Goal: Transaction & Acquisition: Purchase product/service

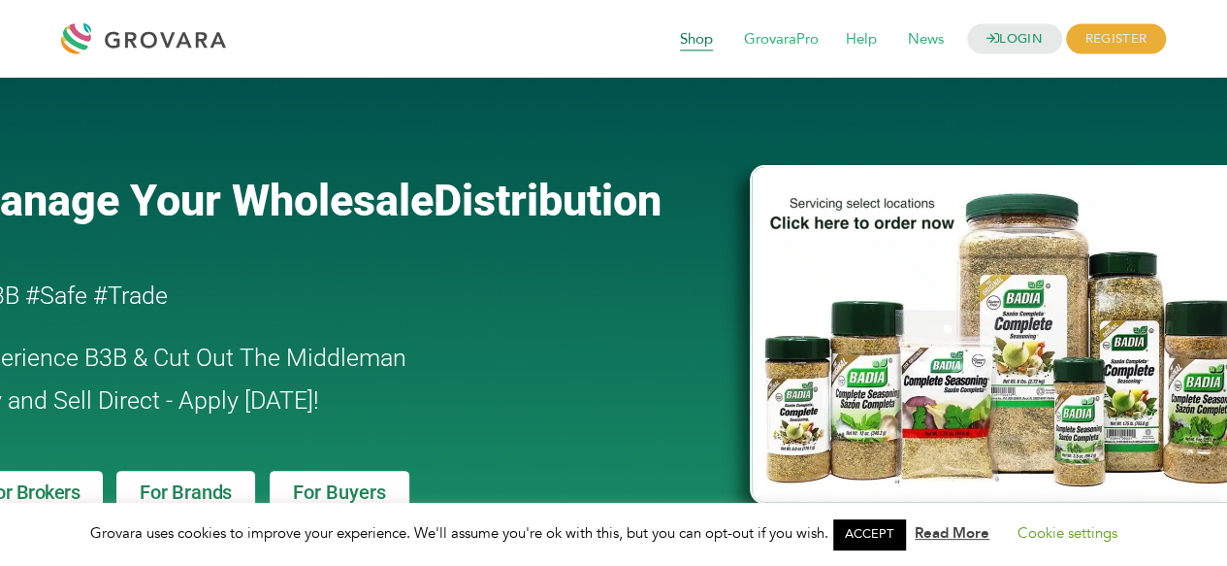
click at [695, 45] on span "Shop" at bounding box center [697, 39] width 60 height 37
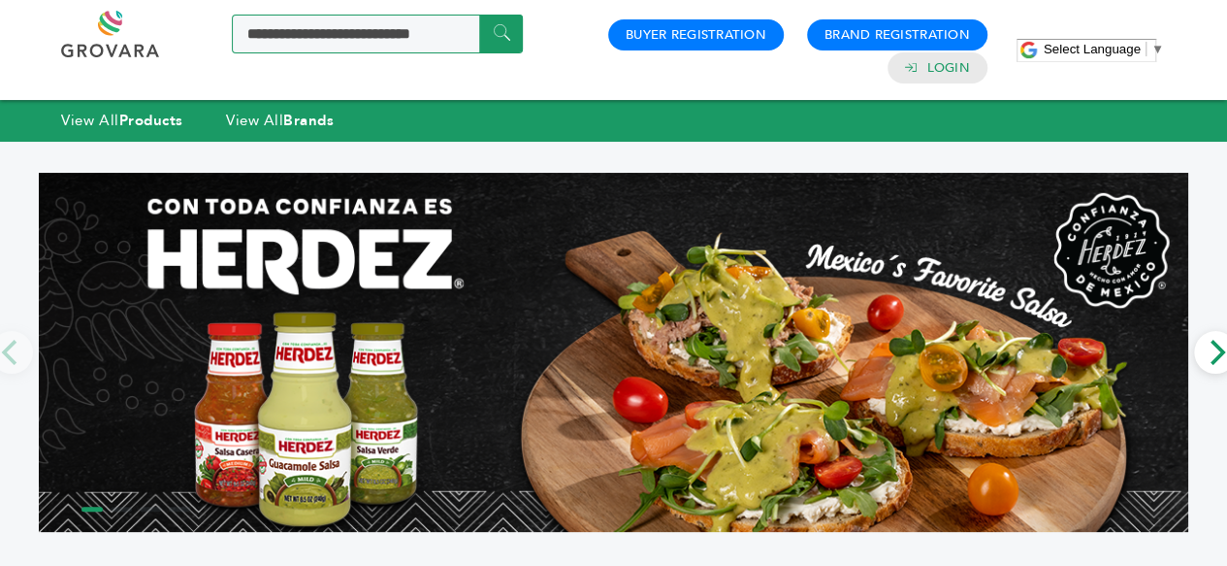
click at [349, 40] on input "Search a product or brand..." at bounding box center [377, 34] width 291 height 39
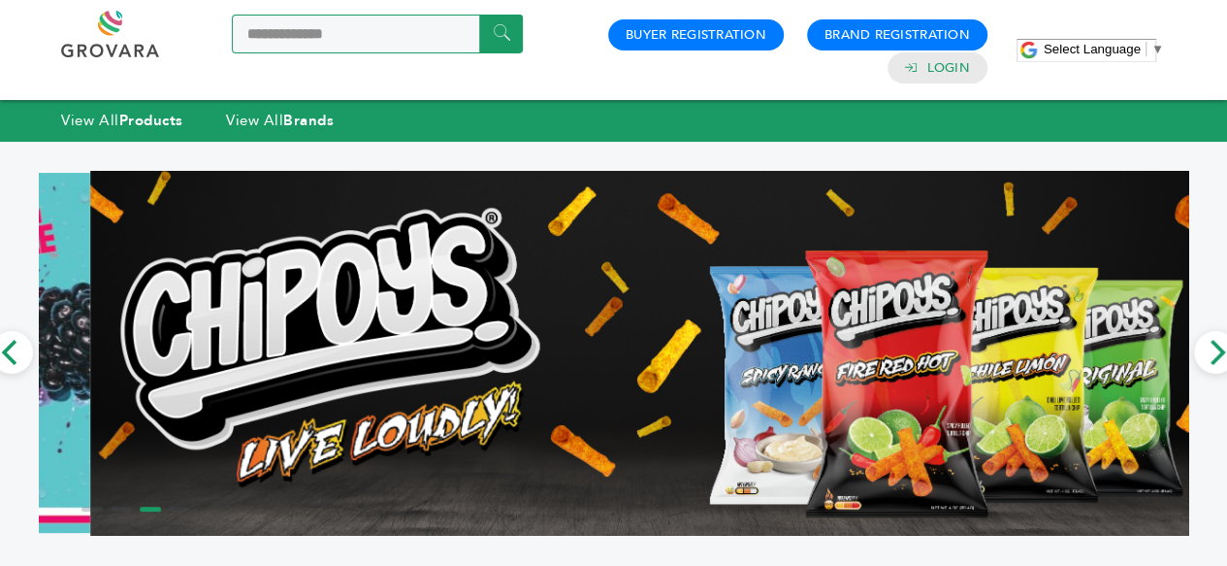
type input "**********"
click at [479, 15] on input "******" at bounding box center [501, 34] width 44 height 38
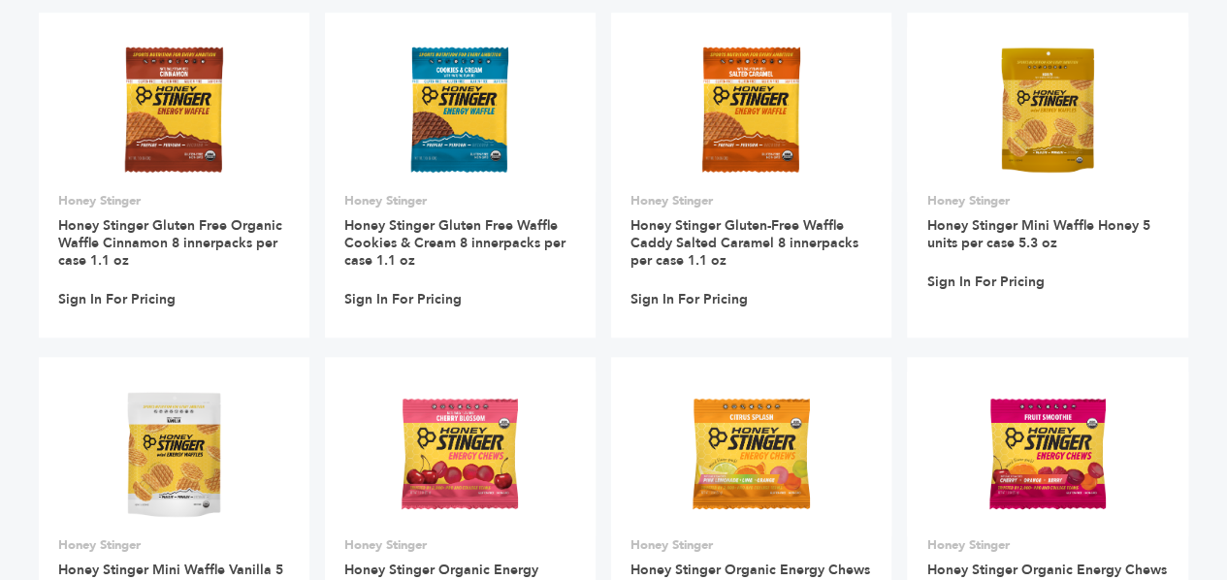
scroll to position [570, 0]
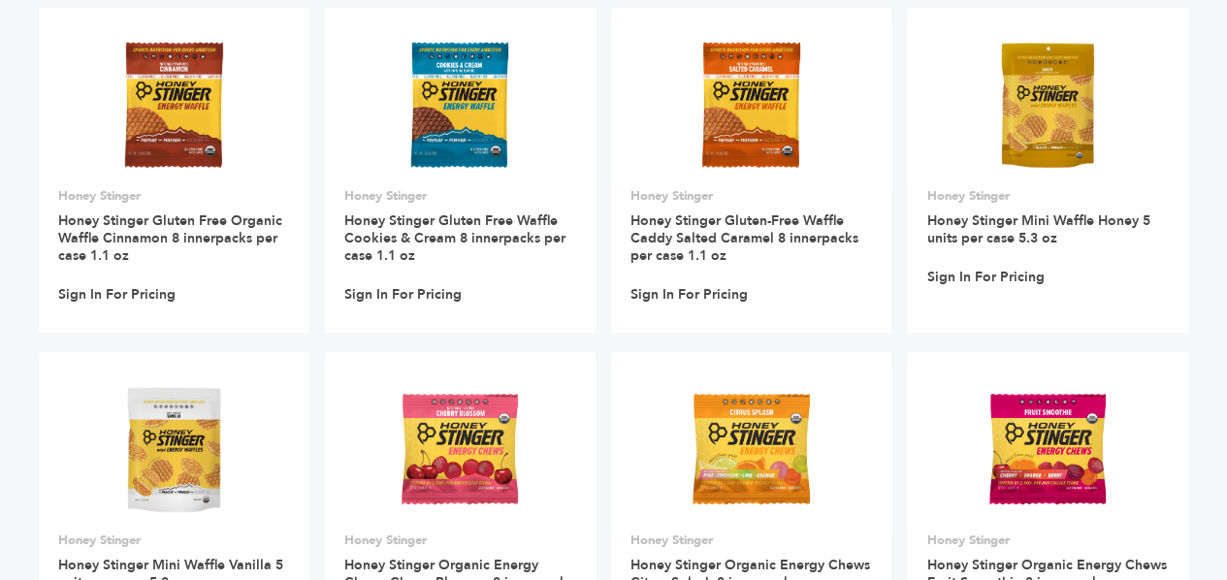
drag, startPoint x: 1234, startPoint y: 109, endPoint x: 1224, endPoint y: 244, distance: 135.3
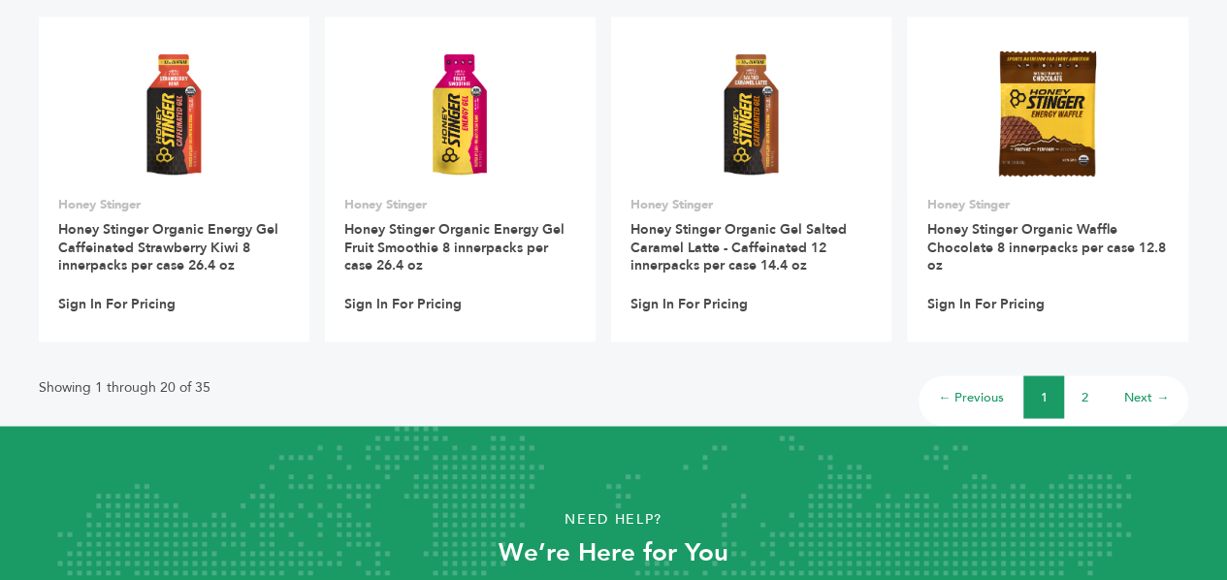
scroll to position [1609, 0]
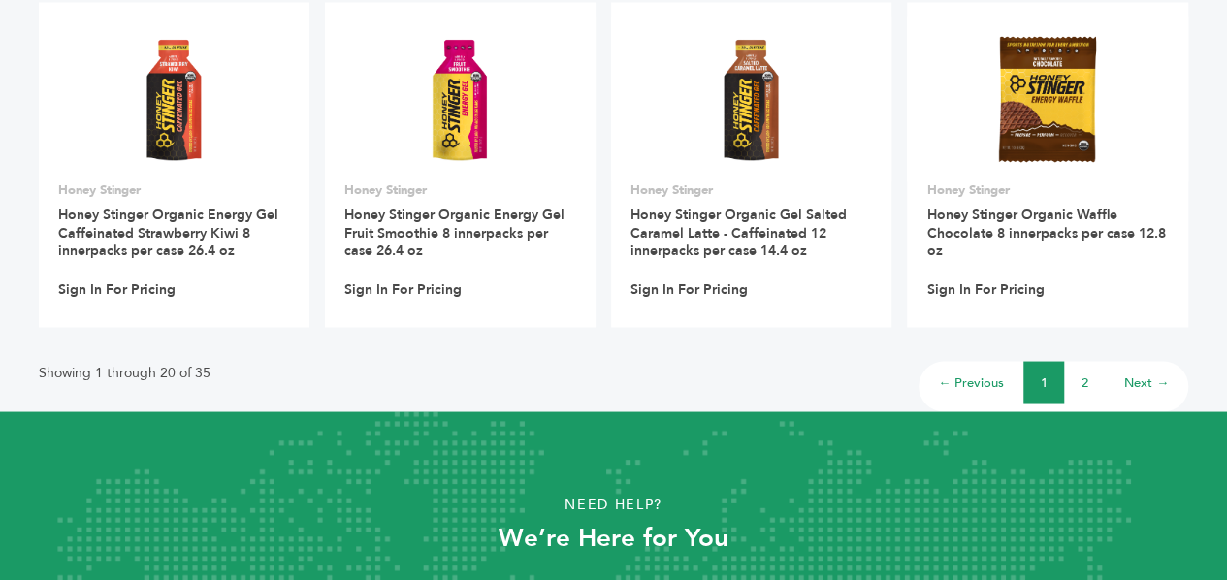
click at [1083, 381] on link "2" at bounding box center [1085, 382] width 7 height 17
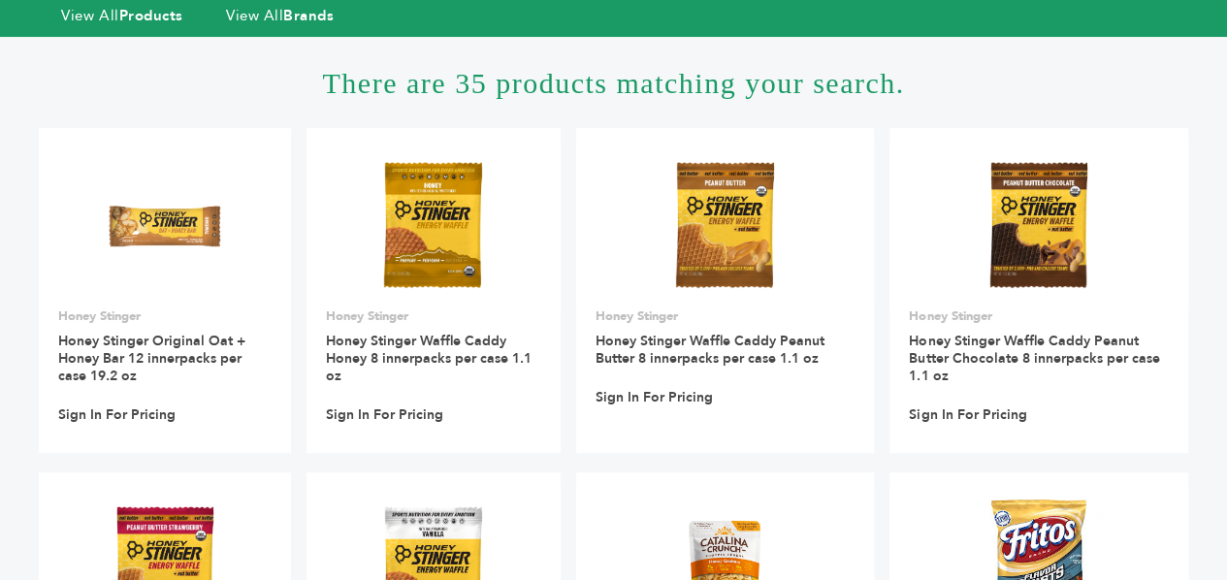
scroll to position [98, 0]
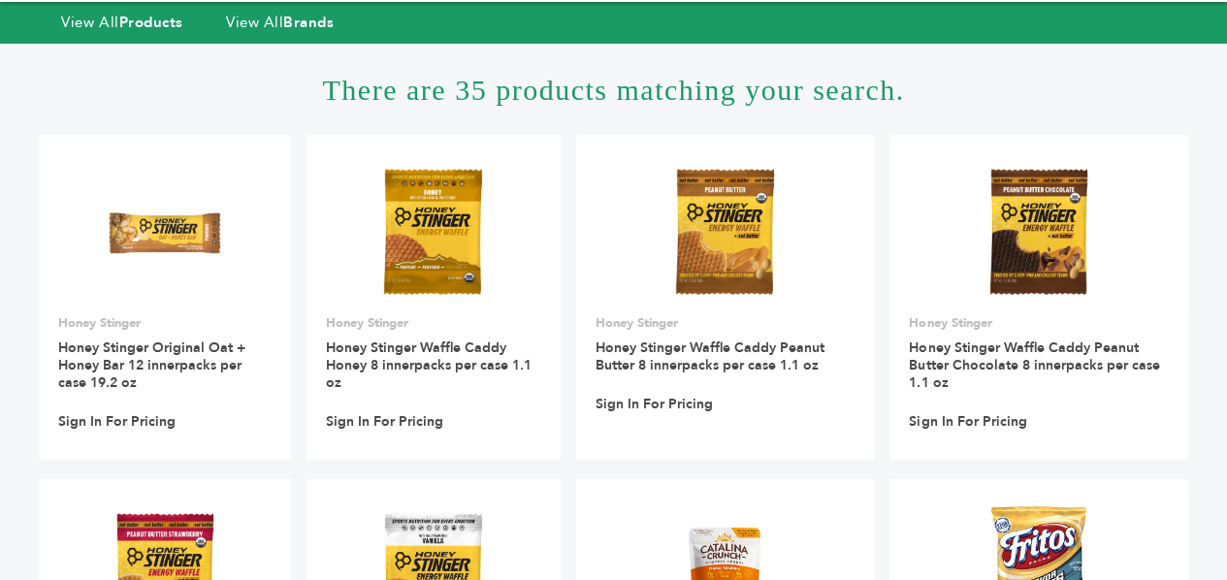
drag, startPoint x: 1232, startPoint y: 103, endPoint x: 1219, endPoint y: 131, distance: 31.2
click at [1219, 131] on html "**********" at bounding box center [613, 192] width 1227 height 580
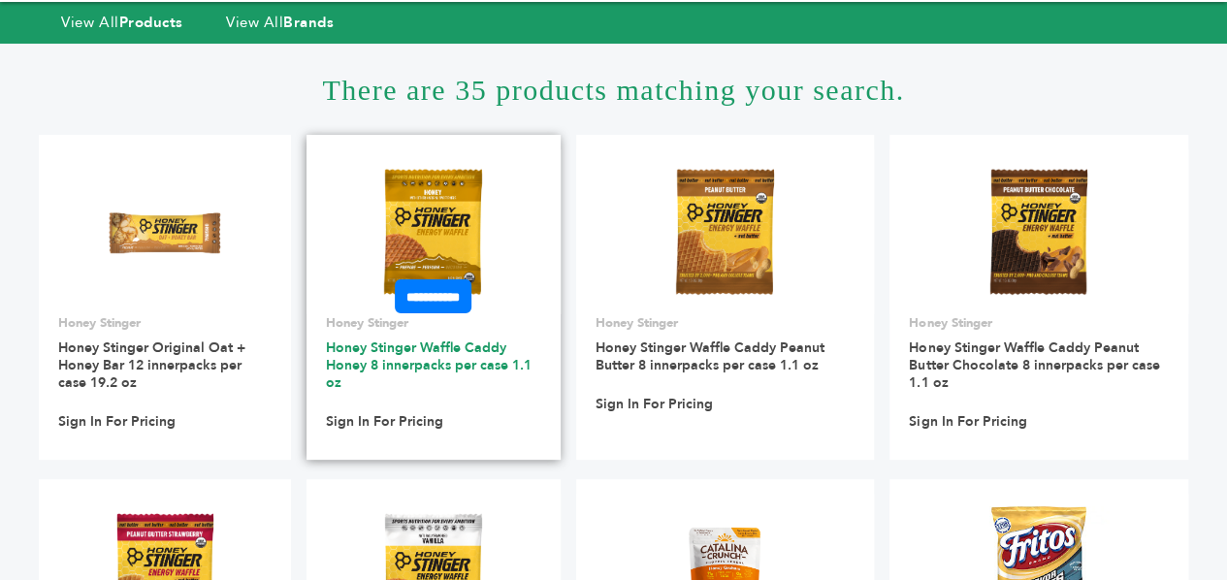
click at [412, 351] on link "Honey Stinger Waffle Caddy Honey 8 innerpacks per case 1.1 oz" at bounding box center [429, 365] width 206 height 53
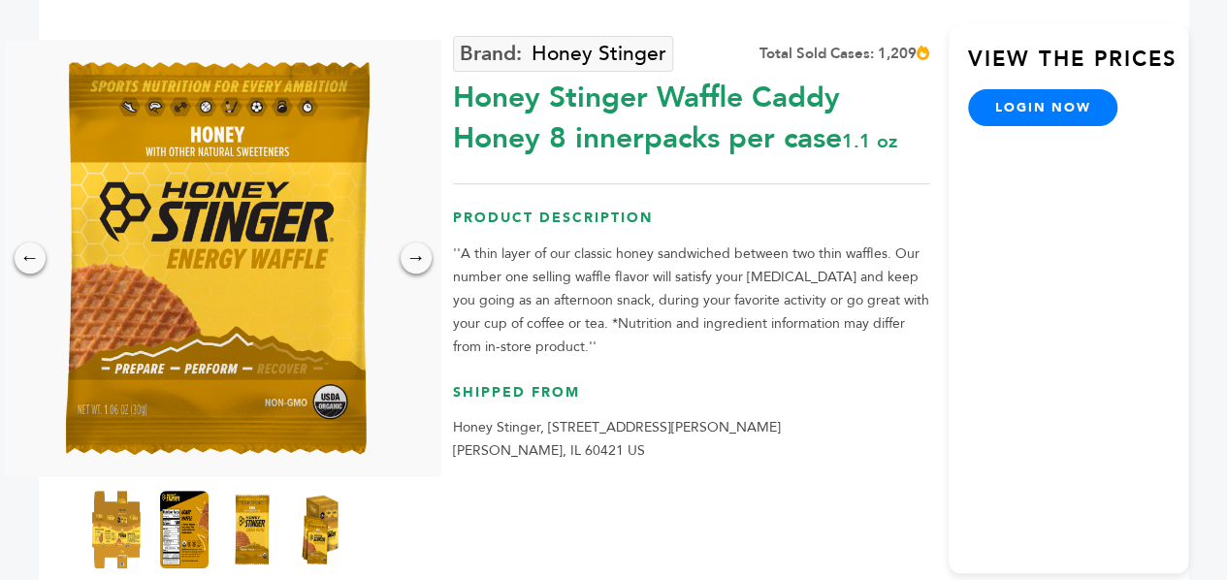
scroll to position [194, 0]
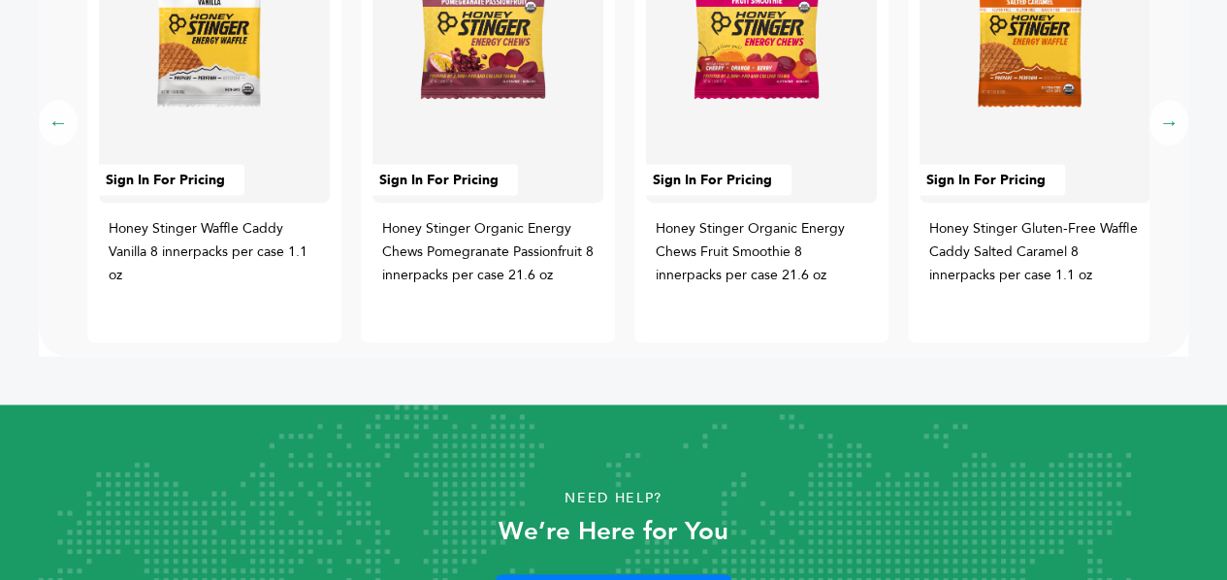
drag, startPoint x: 1233, startPoint y: 105, endPoint x: 1193, endPoint y: 484, distance: 381.5
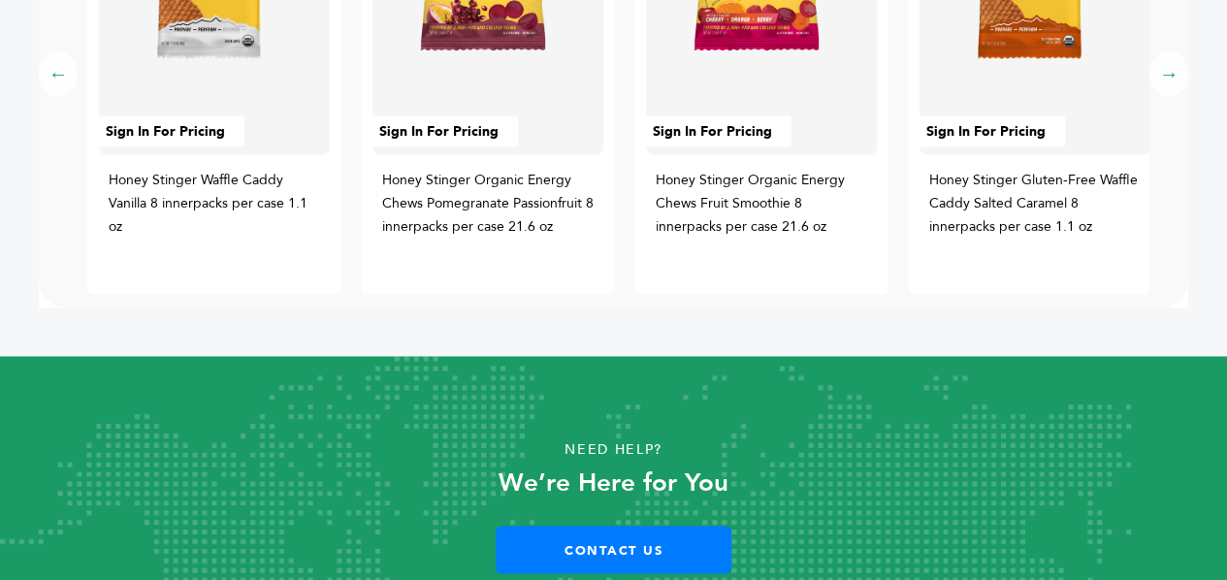
click at [1198, 477] on div "Need Help? We’re Here for You Contact Us" at bounding box center [613, 504] width 1227 height 296
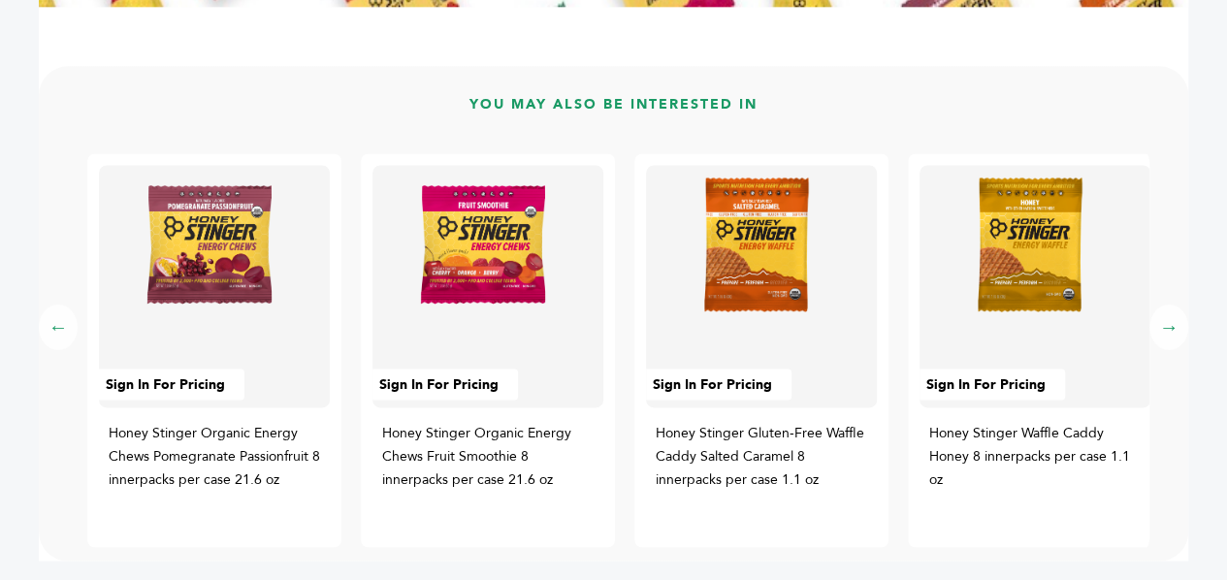
scroll to position [1232, 0]
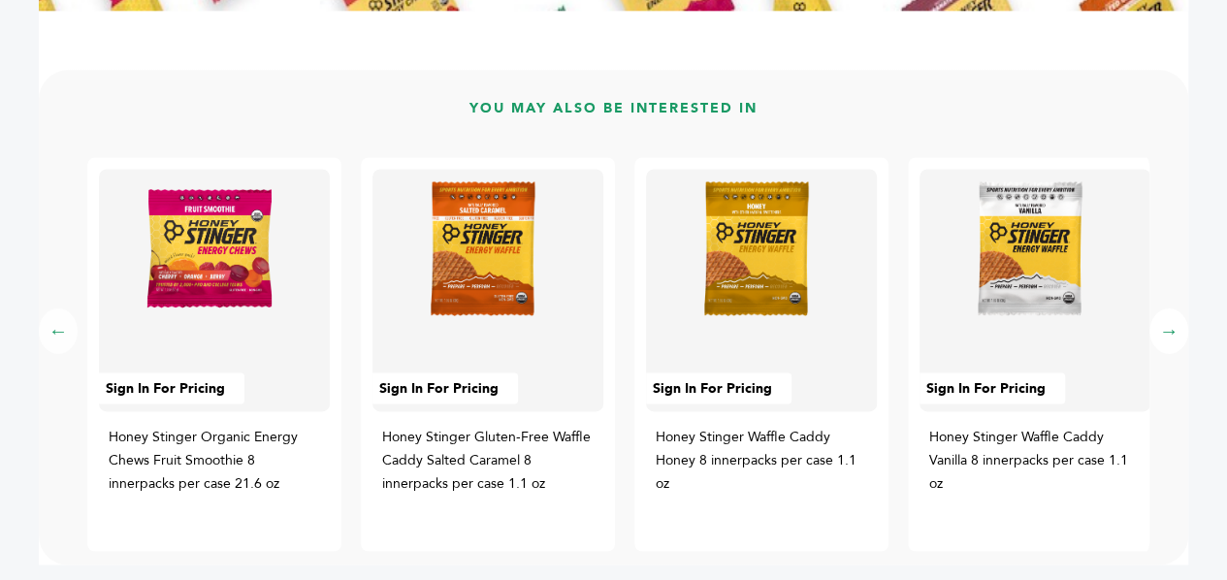
click at [1170, 332] on button "→" at bounding box center [1169, 332] width 39 height 46
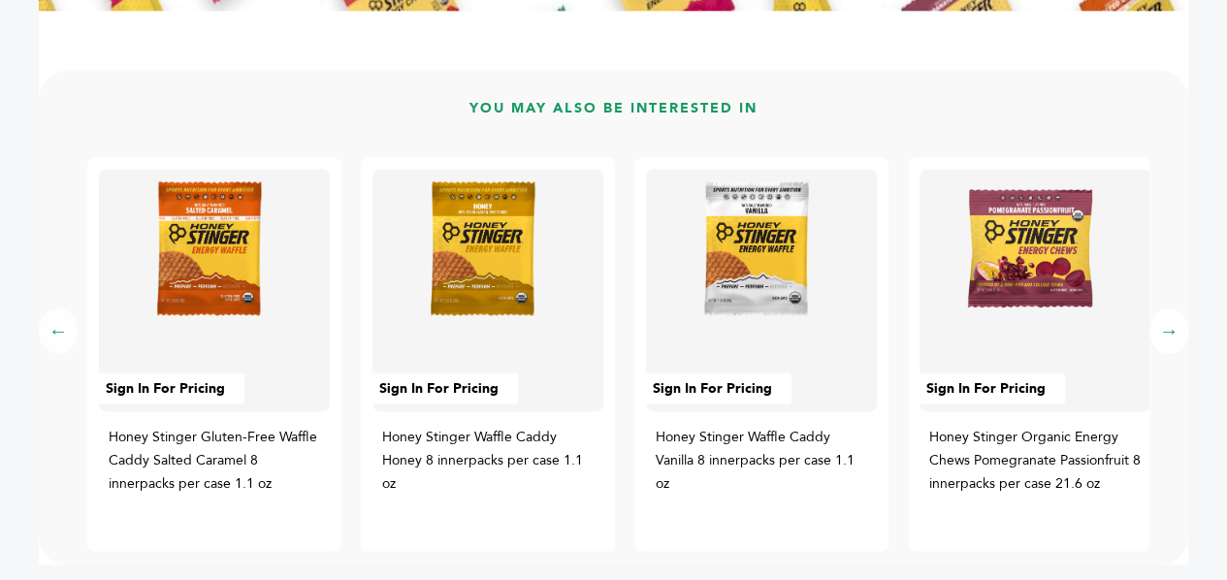
click at [1170, 332] on button "→" at bounding box center [1169, 332] width 39 height 46
